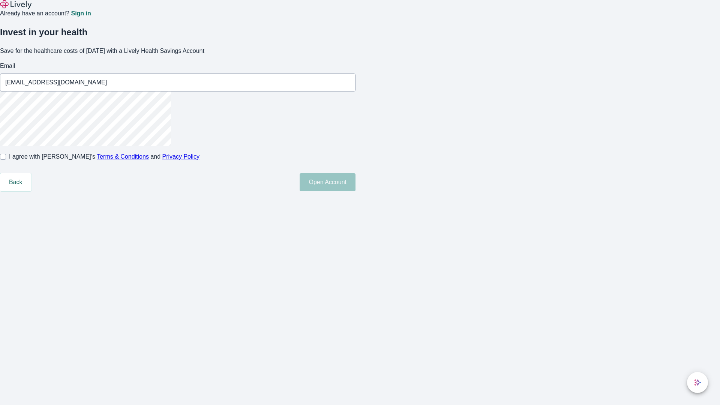
click at [6, 160] on input "I agree with Lively’s Terms & Conditions and Privacy Policy" at bounding box center [3, 157] width 6 height 6
checkbox input "true"
click at [356, 191] on button "Open Account" at bounding box center [328, 182] width 56 height 18
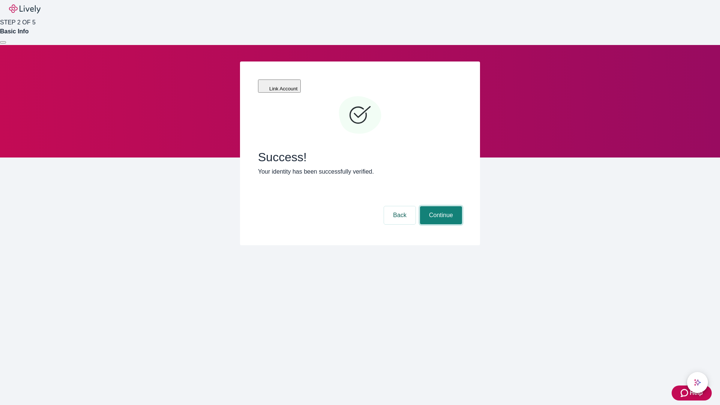
click at [440, 206] on button "Continue" at bounding box center [441, 215] width 42 height 18
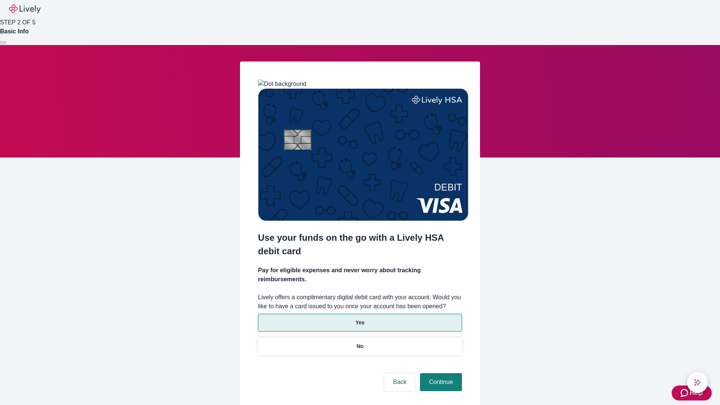
click at [360, 319] on p "Yes" at bounding box center [360, 323] width 9 height 8
click at [440, 373] on button "Continue" at bounding box center [441, 382] width 42 height 18
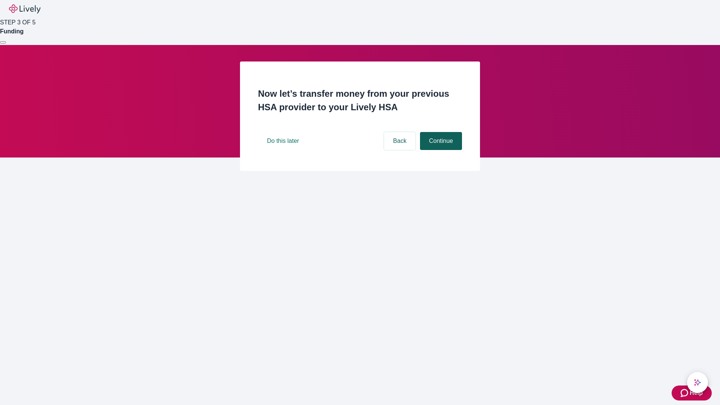
click at [440, 150] on button "Continue" at bounding box center [441, 141] width 42 height 18
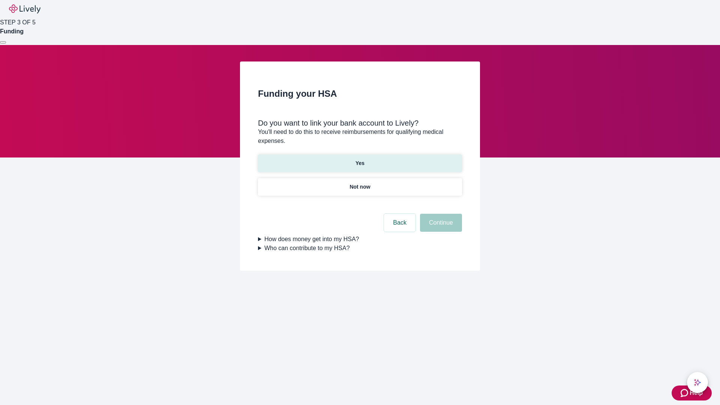
click at [360, 159] on p "Yes" at bounding box center [360, 163] width 9 height 8
click at [440, 214] on button "Continue" at bounding box center [441, 223] width 42 height 18
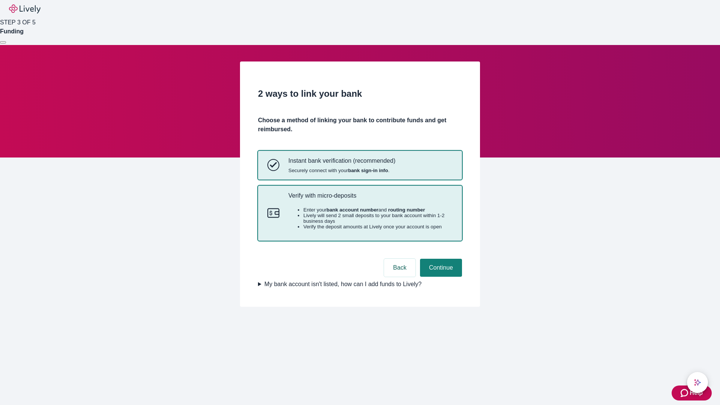
click at [370, 199] on p "Verify with micro-deposits" at bounding box center [370, 195] width 164 height 7
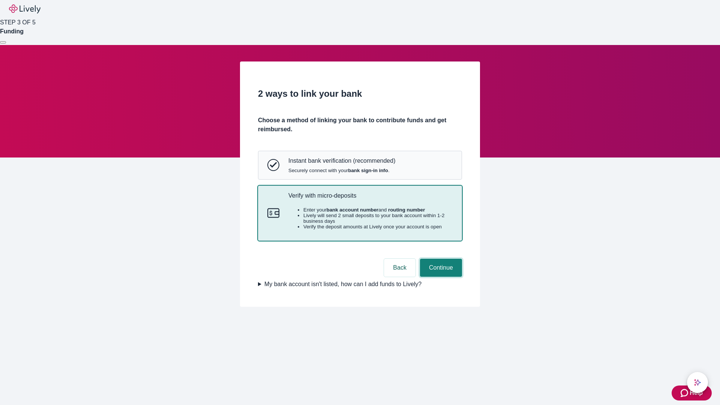
click at [440, 277] on button "Continue" at bounding box center [441, 268] width 42 height 18
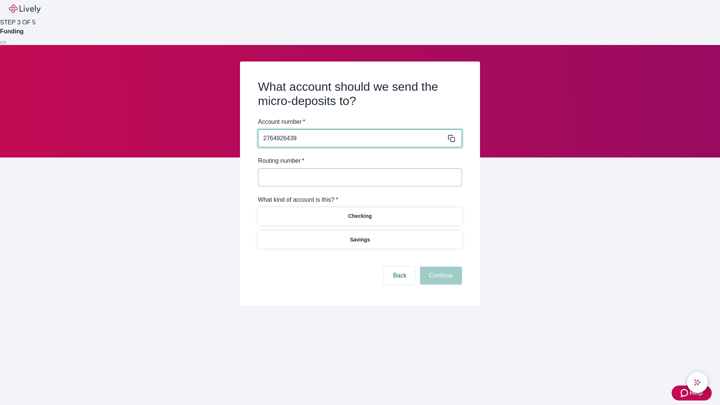
type input "2764926439"
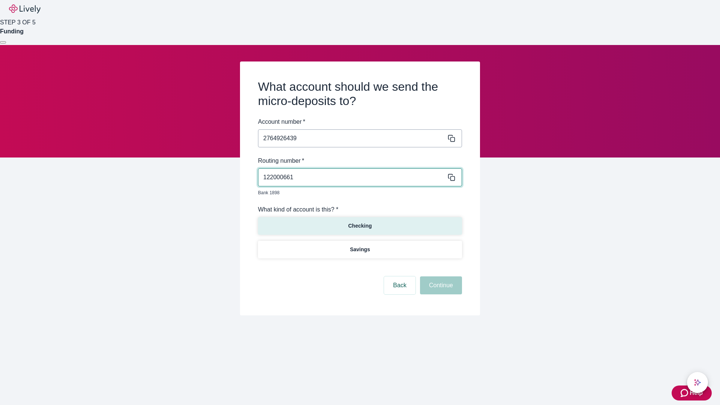
type input "122000661"
click at [360, 222] on p "Checking" at bounding box center [360, 226] width 24 height 8
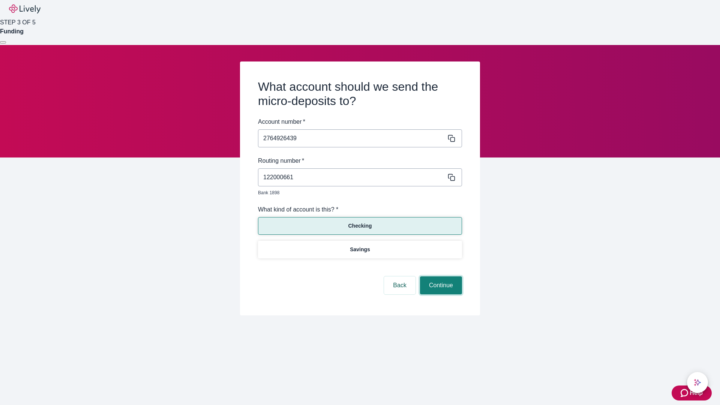
click at [440, 277] on button "Continue" at bounding box center [441, 285] width 42 height 18
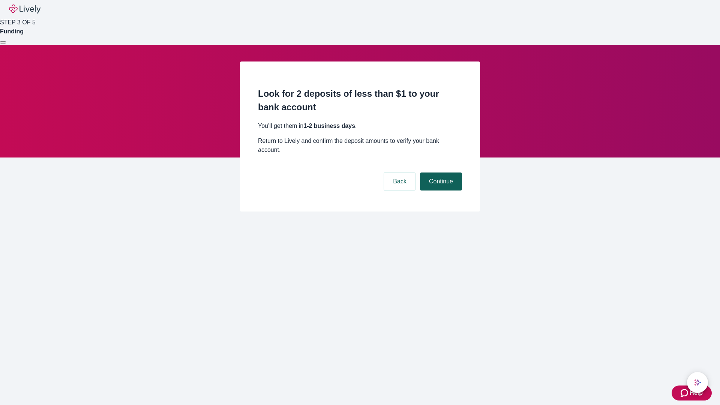
click at [440, 173] on button "Continue" at bounding box center [441, 182] width 42 height 18
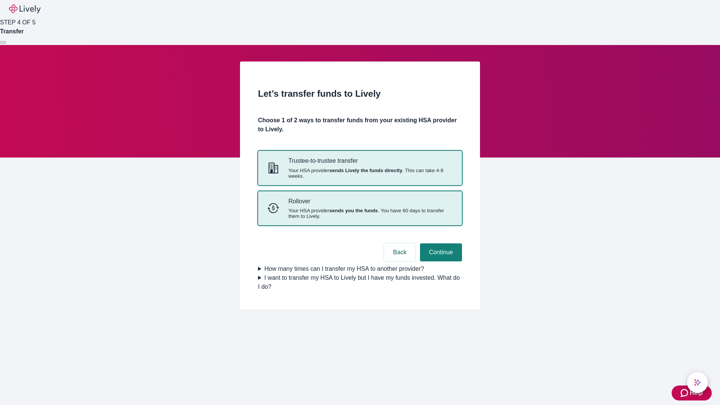
click at [360, 213] on strong "sends you the funds" at bounding box center [353, 211] width 49 height 6
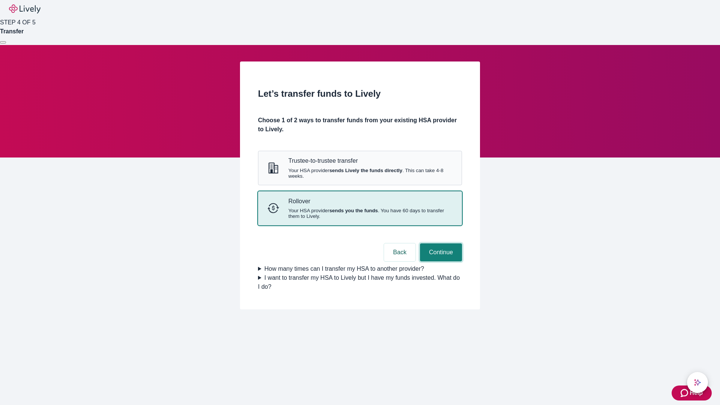
click at [440, 261] on button "Continue" at bounding box center [441, 252] width 42 height 18
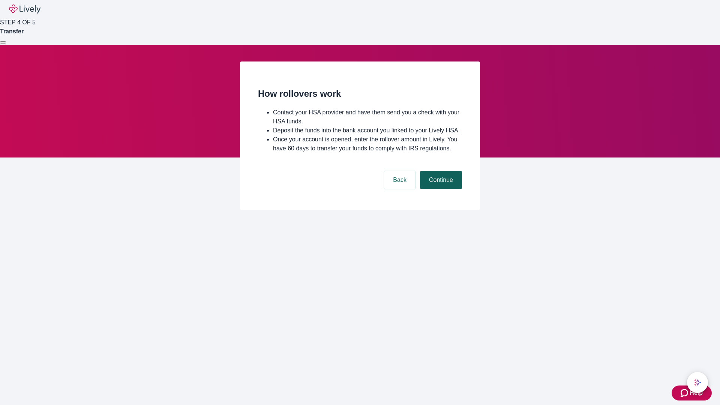
click at [440, 189] on button "Continue" at bounding box center [441, 180] width 42 height 18
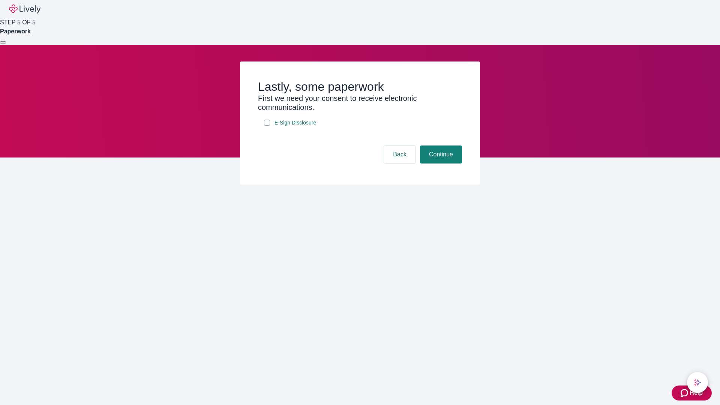
click at [267, 126] on input "E-Sign Disclosure" at bounding box center [267, 123] width 6 height 6
checkbox input "true"
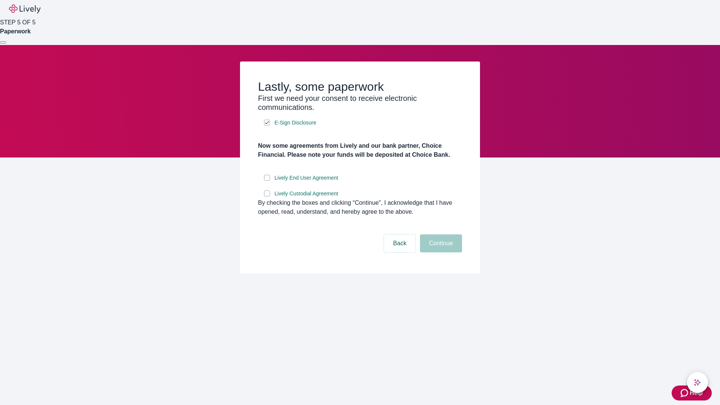
click at [267, 181] on input "Lively End User Agreement" at bounding box center [267, 178] width 6 height 6
checkbox input "true"
click at [267, 197] on input "Lively Custodial Agreement" at bounding box center [267, 194] width 6 height 6
checkbox input "true"
click at [440, 252] on button "Continue" at bounding box center [441, 243] width 42 height 18
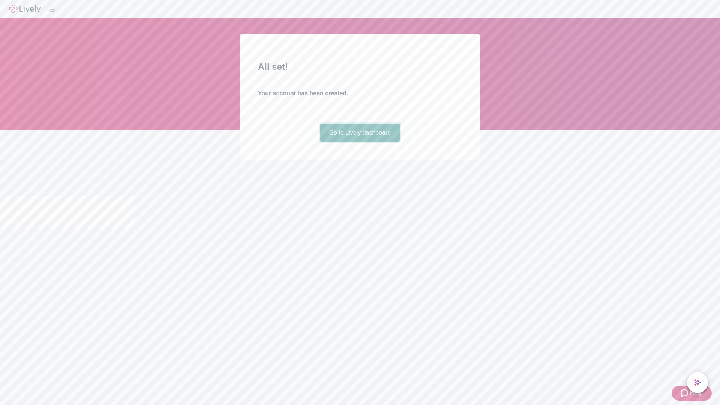
click at [360, 142] on link "Go to Lively dashboard" at bounding box center [360, 133] width 80 height 18
